Goal: Task Accomplishment & Management: Manage account settings

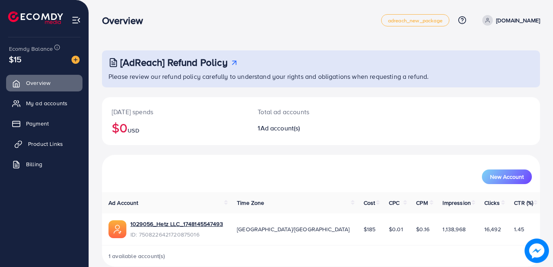
click at [64, 144] on link "Product Links" at bounding box center [44, 144] width 76 height 16
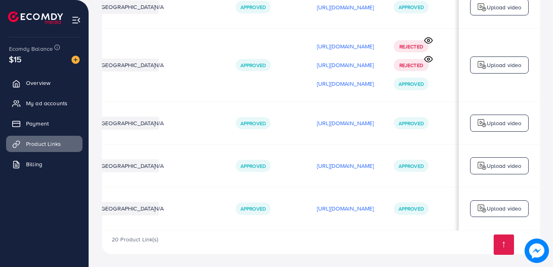
scroll to position [0, 162]
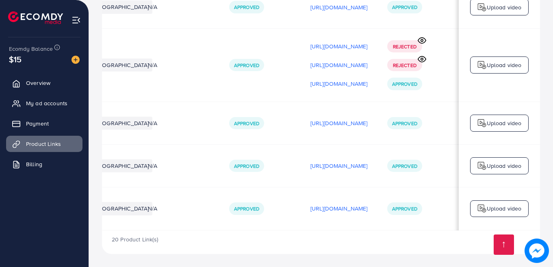
click at [491, 215] on td "Upload video" at bounding box center [499, 208] width 81 height 43
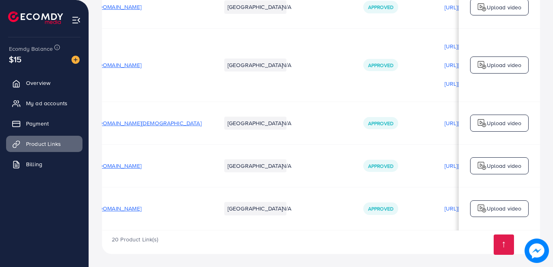
scroll to position [0, 0]
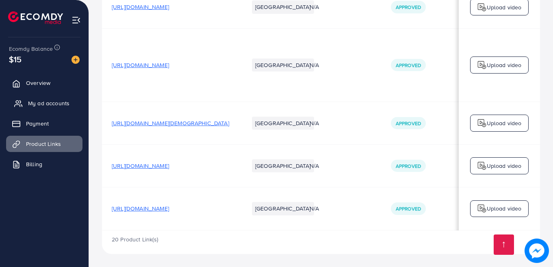
click at [54, 101] on span "My ad accounts" at bounding box center [48, 103] width 41 height 8
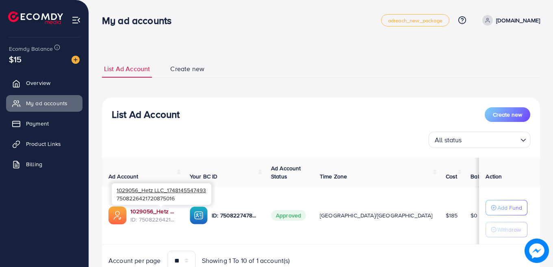
click at [162, 212] on link "1029056_Hetz LLC_1748145547493" at bounding box center [153, 211] width 46 height 8
